Goal: Transaction & Acquisition: Download file/media

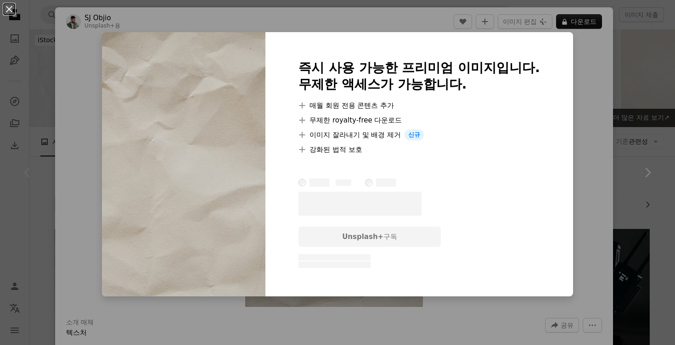
scroll to position [287, 0]
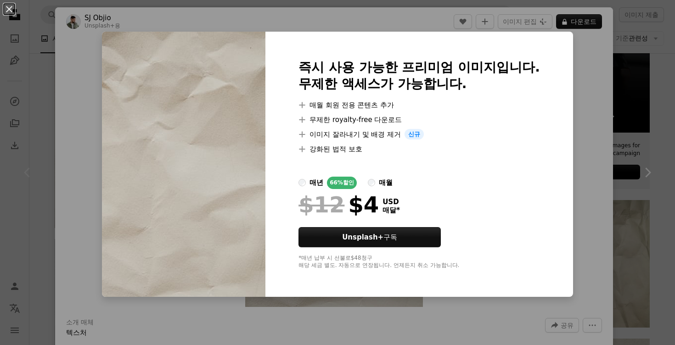
drag, startPoint x: 565, startPoint y: 179, endPoint x: 379, endPoint y: 88, distance: 206.7
click at [564, 177] on div "An X shape 즉시 사용 가능한 프리미엄 이미지입니다. 무제한 액세스가 가능합니다. A plus sign 매월 회원 전용 콘텐츠 추가 A…" at bounding box center [337, 172] width 675 height 345
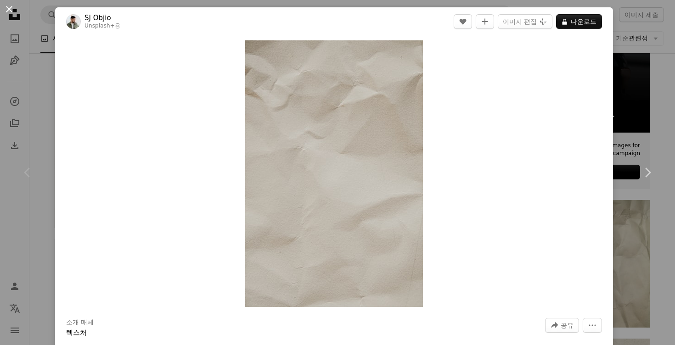
click at [9, 8] on button "An X shape" at bounding box center [9, 9] width 11 height 11
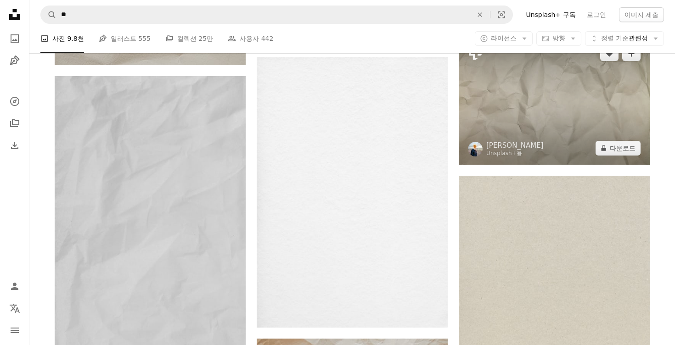
scroll to position [366, 0]
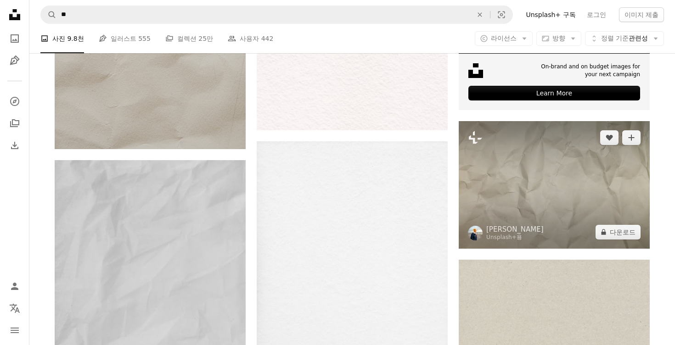
click at [587, 200] on img at bounding box center [553, 185] width 191 height 128
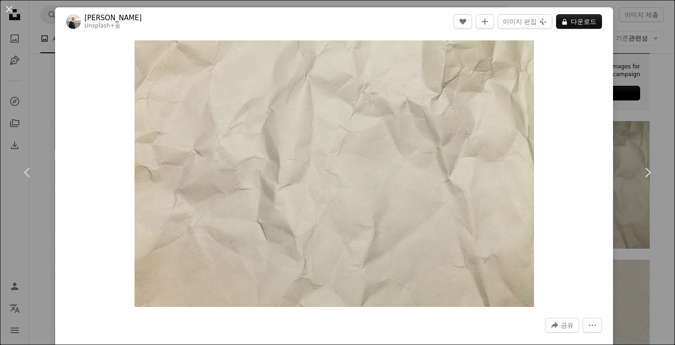
click at [653, 80] on div "An X shape Chevron left Chevron right [PERSON_NAME] Unsplash+ 용 A heart A plus …" at bounding box center [337, 172] width 675 height 345
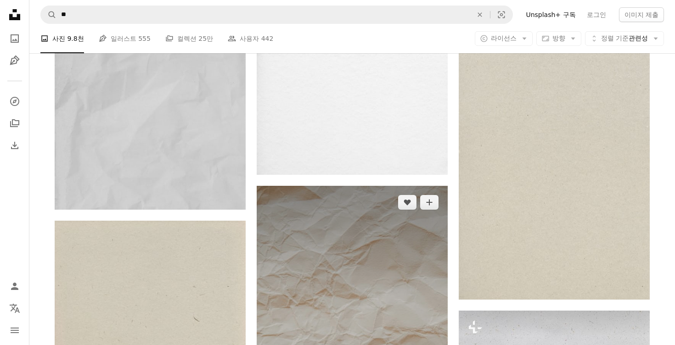
scroll to position [683, 0]
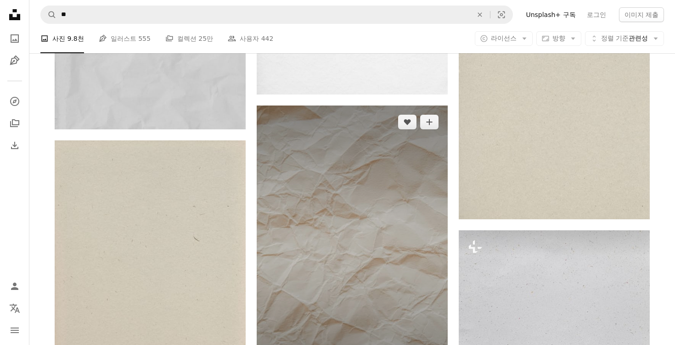
click at [363, 201] on img at bounding box center [352, 249] width 191 height 286
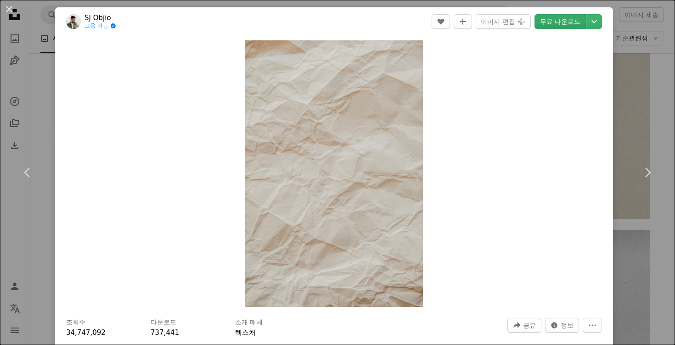
click at [557, 26] on link "무료 다운로드" at bounding box center [559, 21] width 51 height 15
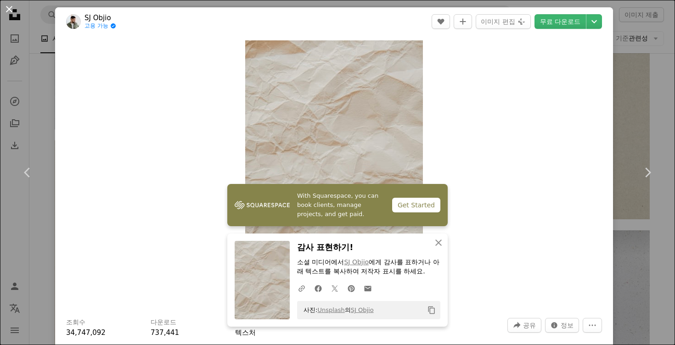
click at [4, 6] on button "An X shape" at bounding box center [9, 9] width 11 height 11
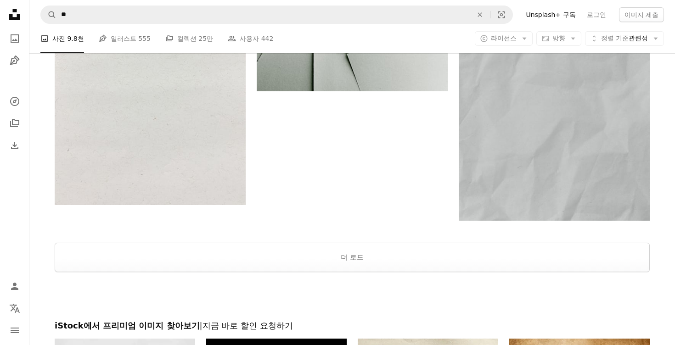
scroll to position [1823, 0]
click at [378, 257] on button "더 로드" at bounding box center [352, 256] width 595 height 29
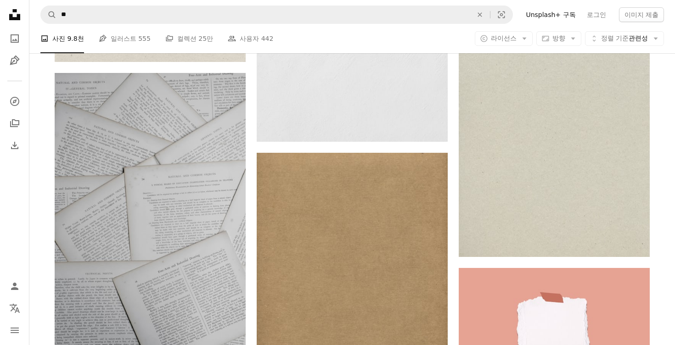
scroll to position [3087, 0]
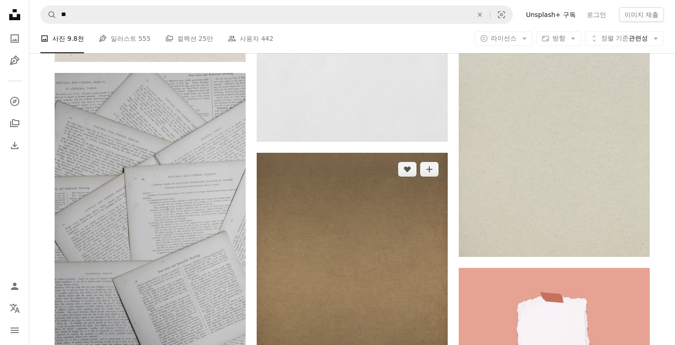
click at [372, 212] on img at bounding box center [352, 285] width 191 height 265
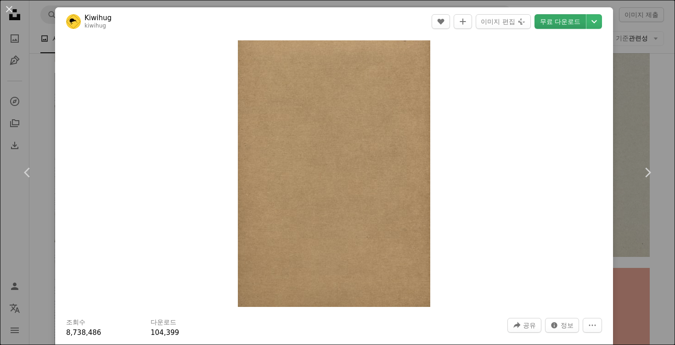
click at [566, 22] on link "무료 다운로드" at bounding box center [559, 21] width 51 height 15
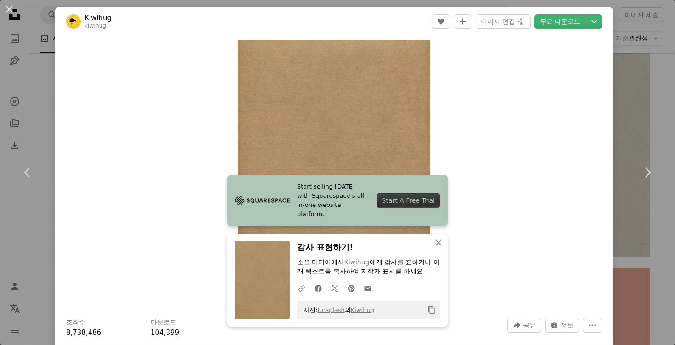
click at [637, 124] on div "An X shape Chevron left Chevron right Kiwihug kiwihug A heart A plus sign 이미지 편…" at bounding box center [337, 172] width 675 height 345
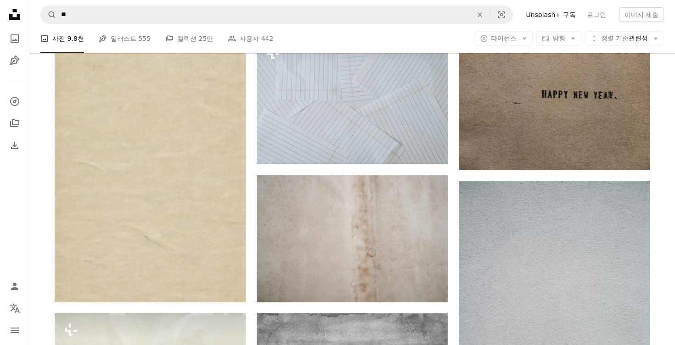
scroll to position [8467, 0]
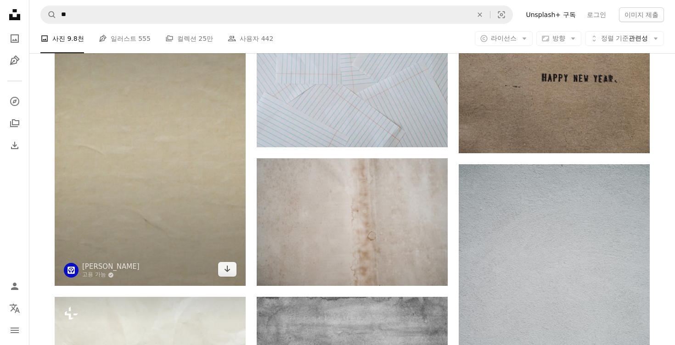
click at [153, 192] on img at bounding box center [150, 143] width 191 height 286
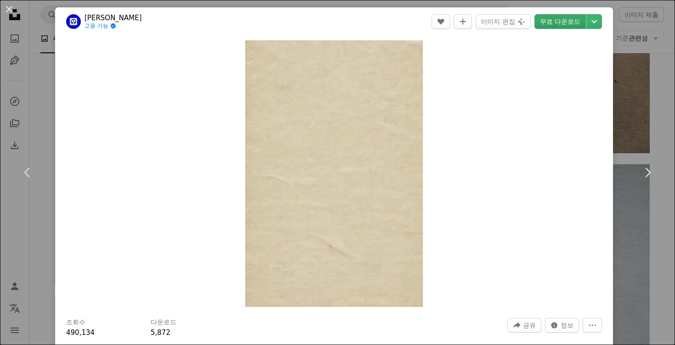
click at [570, 20] on link "무료 다운로드" at bounding box center [559, 21] width 51 height 15
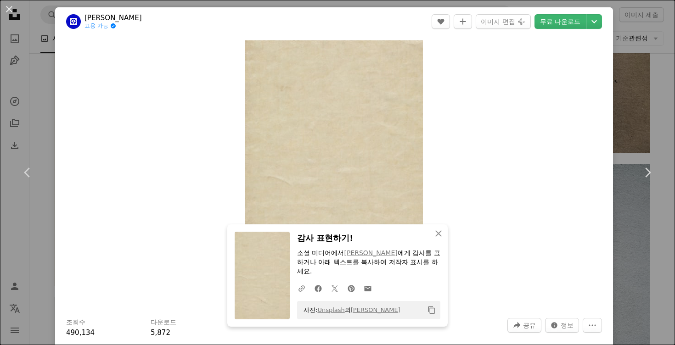
click at [640, 114] on div "An X shape Chevron left Chevron right Safwan Thottoli 고용 가능 A checkmark inside …" at bounding box center [337, 172] width 675 height 345
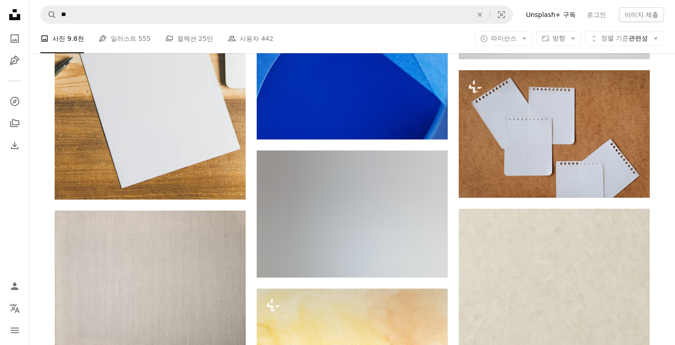
scroll to position [10774, 0]
